Goal: Task Accomplishment & Management: Use online tool/utility

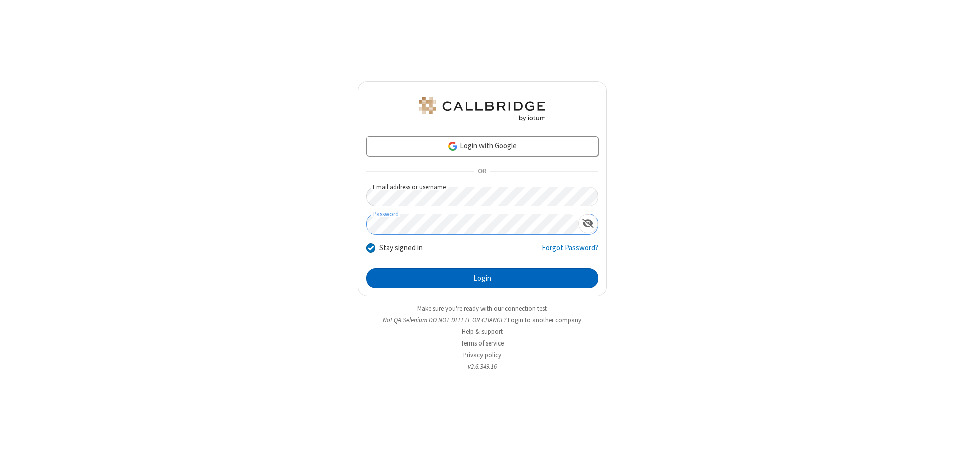
click at [482, 278] on button "Login" at bounding box center [482, 278] width 233 height 20
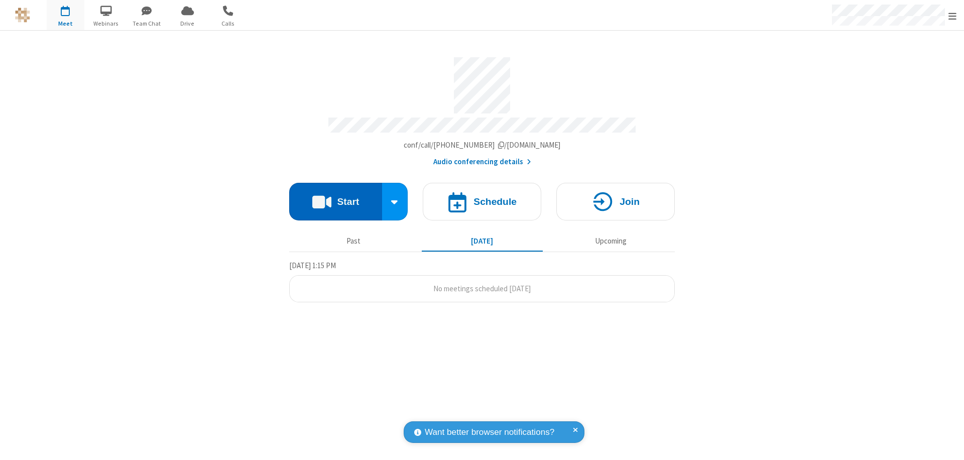
click at [336, 197] on button "Start" at bounding box center [335, 202] width 93 height 38
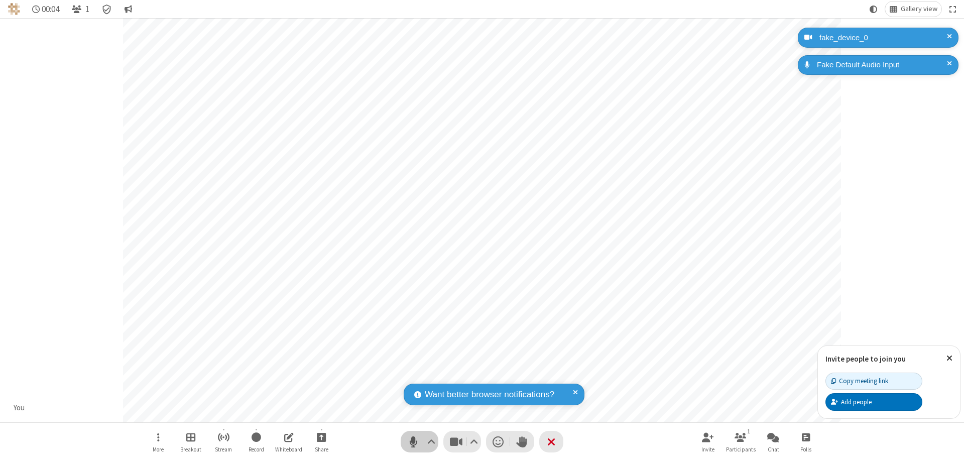
click at [413, 442] on span "Mute (⌘+Shift+A)" at bounding box center [413, 441] width 15 height 15
click at [413, 442] on span "Unmute (⌘+Shift+A)" at bounding box center [413, 441] width 15 height 15
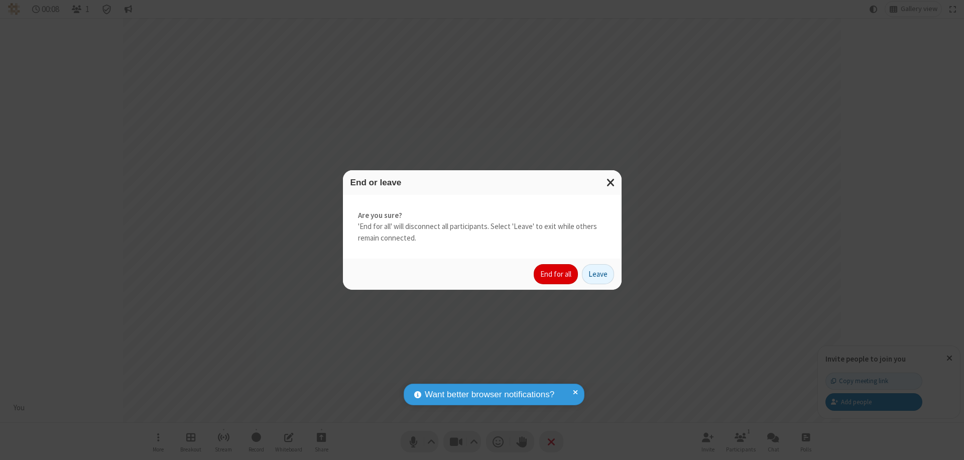
click at [557, 274] on button "End for all" at bounding box center [556, 274] width 44 height 20
